Goal: Information Seeking & Learning: Find contact information

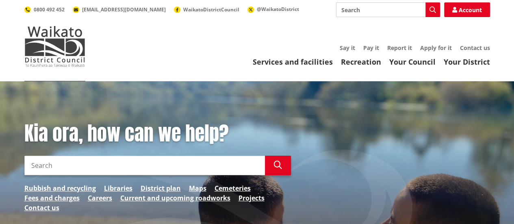
click at [383, 10] on input "Search" at bounding box center [388, 9] width 104 height 15
type input "greg wichern"
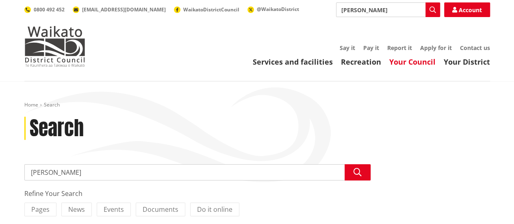
click at [411, 64] on link "Your Council" at bounding box center [412, 62] width 46 height 10
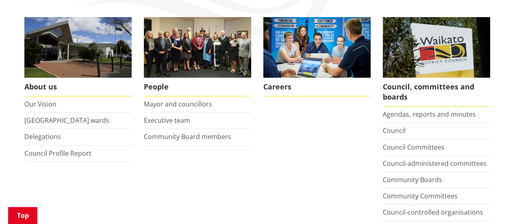
scroll to position [189, 0]
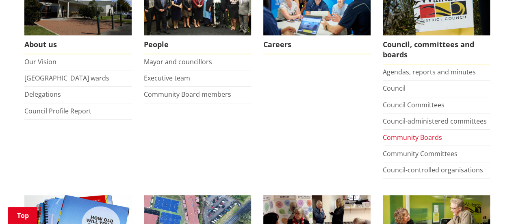
click at [392, 133] on link "Community Boards" at bounding box center [412, 137] width 59 height 9
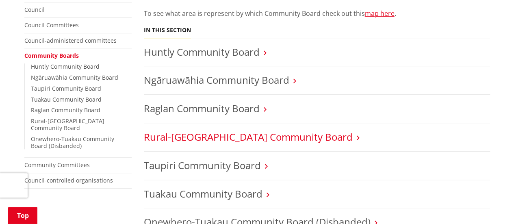
scroll to position [189, 0]
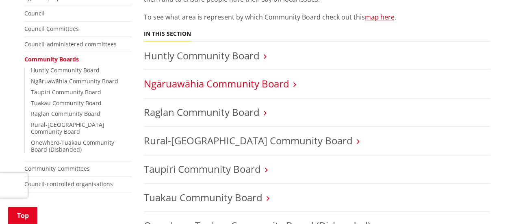
click at [169, 84] on link "Ngāruawāhia Community Board" at bounding box center [216, 83] width 145 height 13
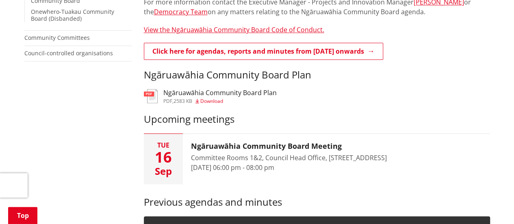
scroll to position [284, 0]
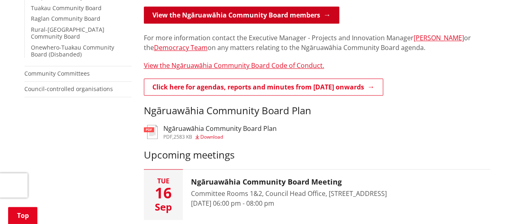
click at [212, 13] on link "View the Ngāruawāhia Community Board members" at bounding box center [241, 14] width 195 height 17
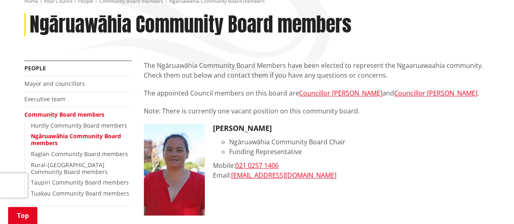
scroll to position [95, 0]
